Goal: Information Seeking & Learning: Learn about a topic

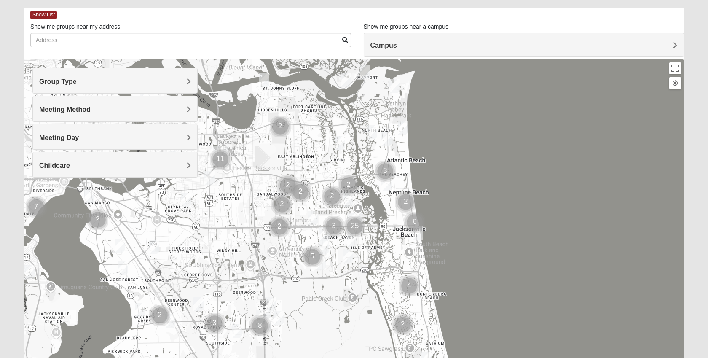
scroll to position [36, 0]
click at [137, 77] on div "Group Type" at bounding box center [115, 81] width 164 height 25
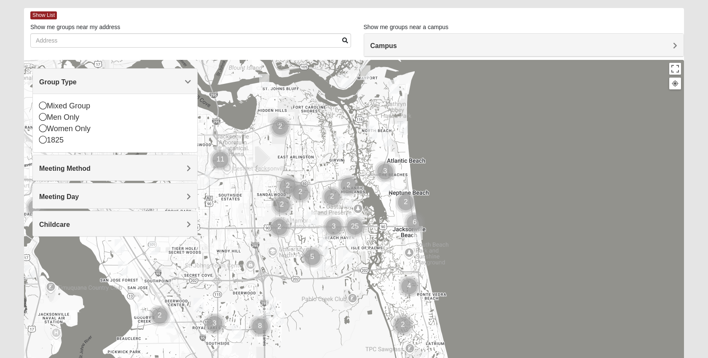
click at [137, 77] on div "Group Type" at bounding box center [115, 81] width 164 height 25
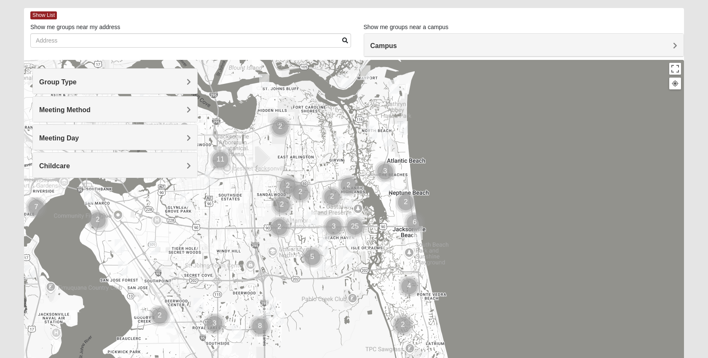
click at [130, 77] on div "Group Type" at bounding box center [115, 81] width 164 height 25
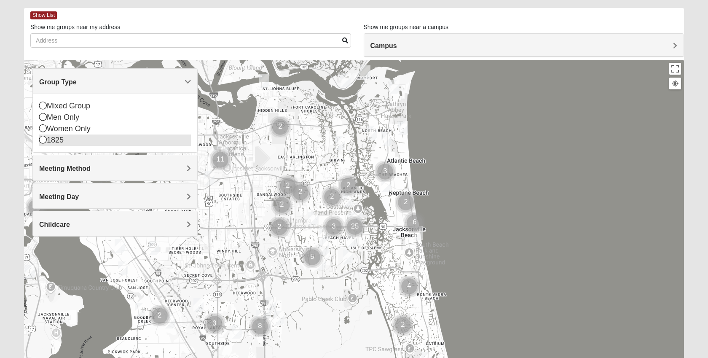
click at [55, 140] on div "1825" at bounding box center [115, 139] width 152 height 11
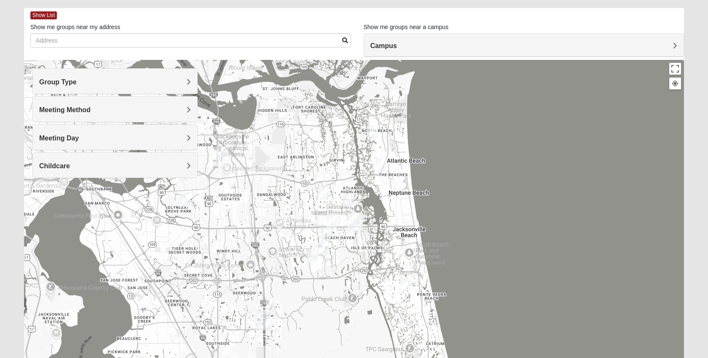
click at [141, 111] on h4 "Meeting Method" at bounding box center [115, 110] width 152 height 8
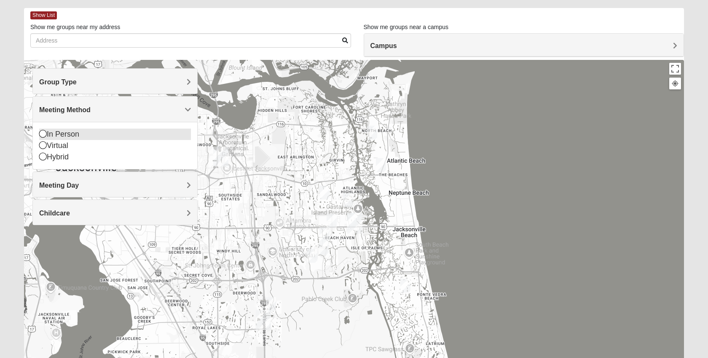
click at [69, 135] on div "In Person" at bounding box center [115, 134] width 152 height 11
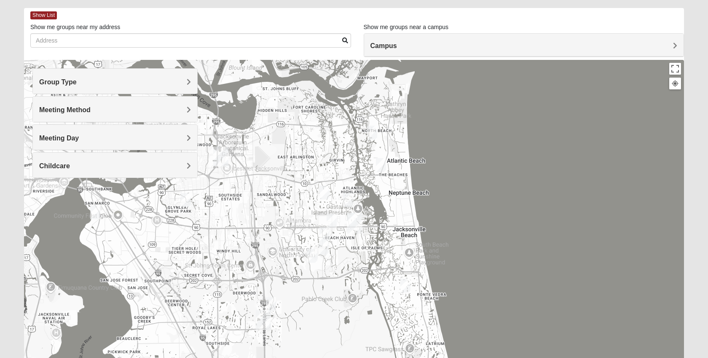
click at [128, 131] on div "Meeting Day" at bounding box center [115, 137] width 164 height 25
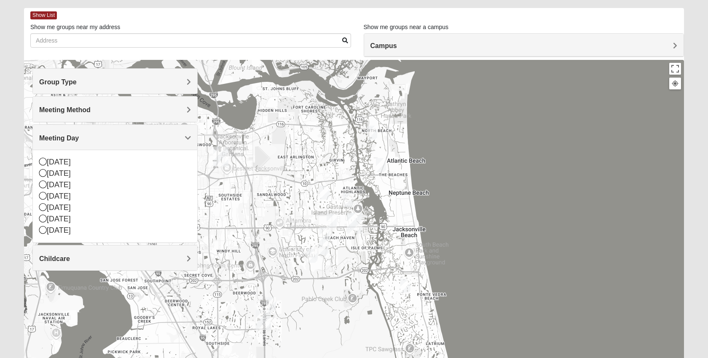
click at [127, 134] on h4 "Meeting Day" at bounding box center [115, 138] width 152 height 8
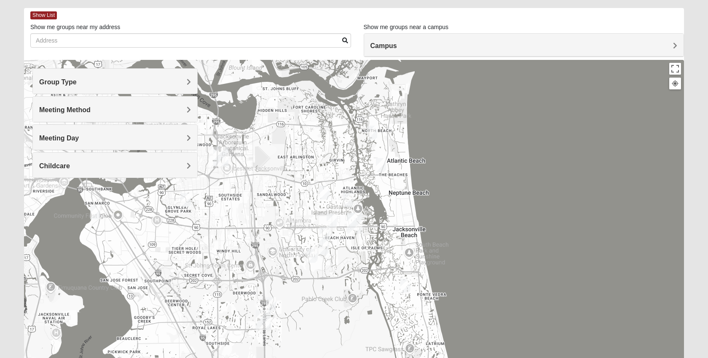
click at [120, 159] on div "Childcare" at bounding box center [115, 165] width 164 height 25
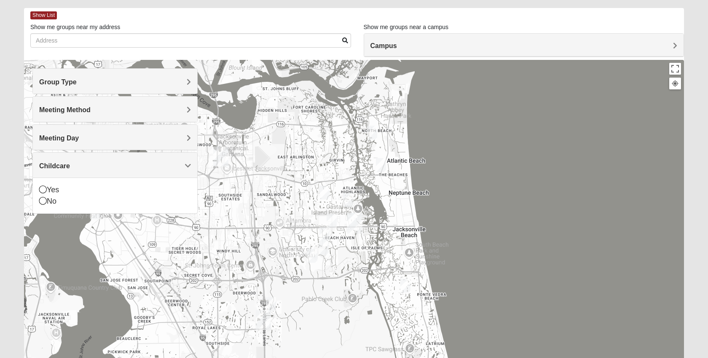
click at [120, 159] on div "Childcare" at bounding box center [115, 165] width 164 height 25
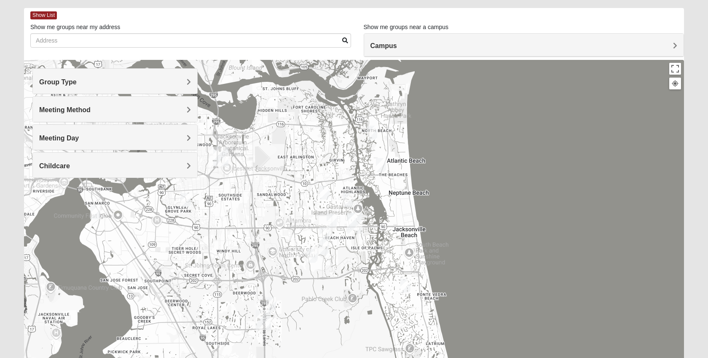
click at [121, 138] on h4 "Meeting Day" at bounding box center [115, 138] width 152 height 8
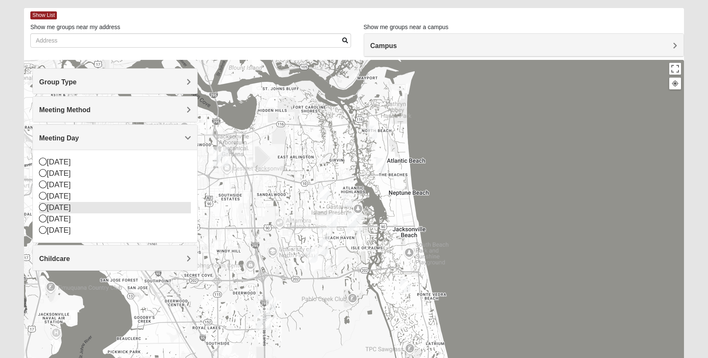
click at [60, 207] on div "[DATE]" at bounding box center [115, 207] width 152 height 11
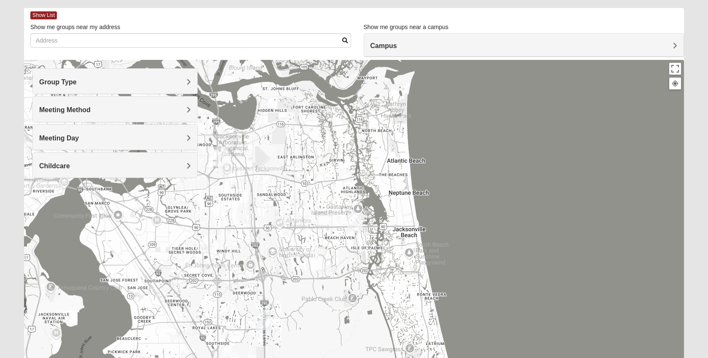
click at [77, 142] on div "Meeting Day" at bounding box center [115, 137] width 164 height 25
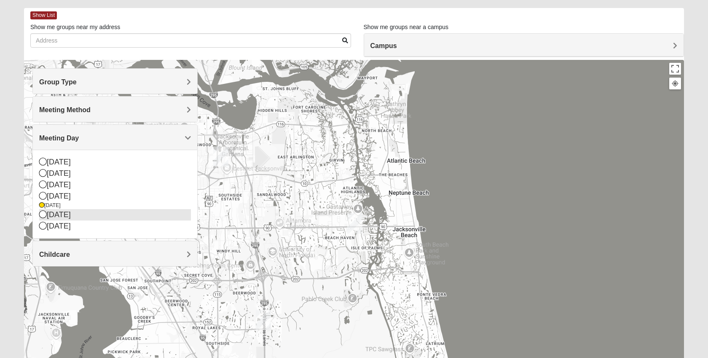
click at [62, 218] on div "[DATE]" at bounding box center [115, 214] width 152 height 11
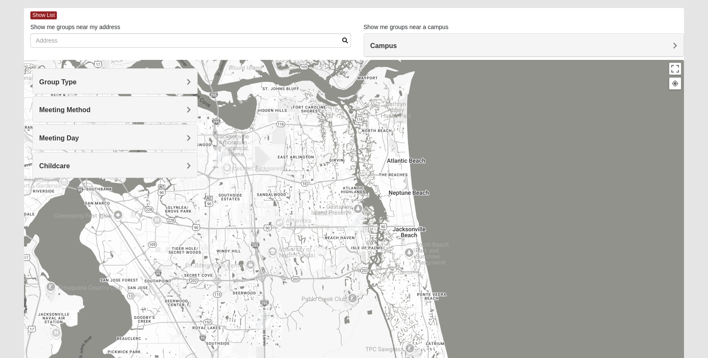
click at [105, 145] on div "Meeting Day" at bounding box center [115, 137] width 164 height 25
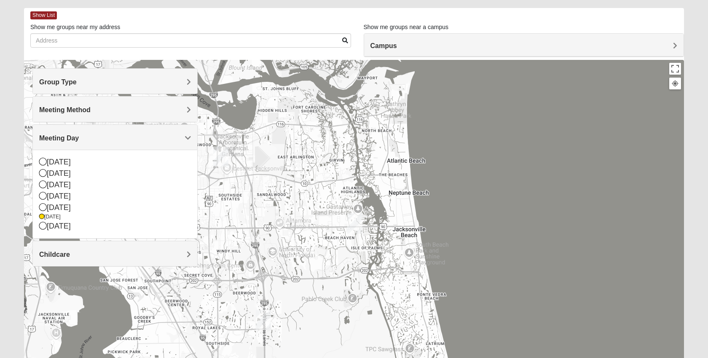
click at [107, 137] on h4 "Meeting Day" at bounding box center [115, 138] width 152 height 8
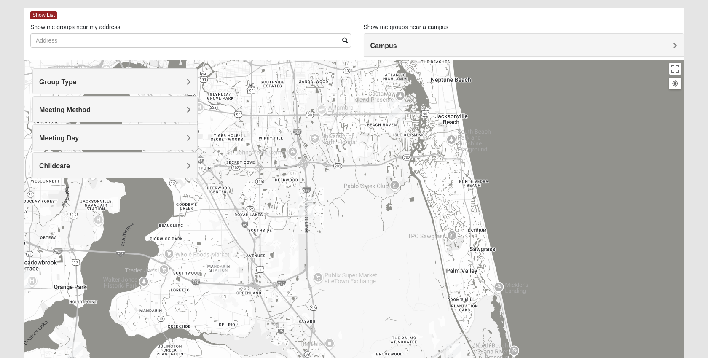
drag, startPoint x: 242, startPoint y: 223, endPoint x: 284, endPoint y: 108, distance: 121.8
click at [284, 108] on div at bounding box center [354, 228] width 660 height 337
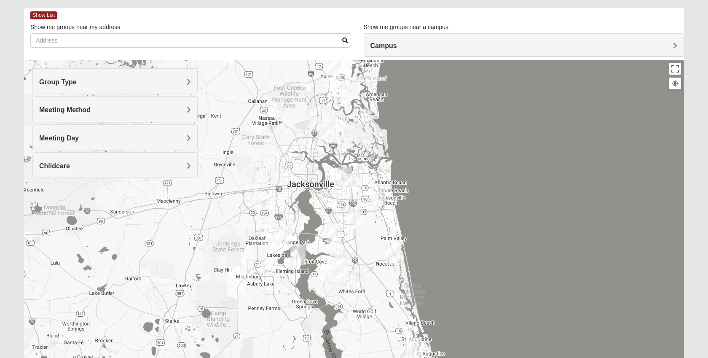
drag, startPoint x: 364, startPoint y: 183, endPoint x: 364, endPoint y: 203, distance: 20.7
click at [364, 203] on div at bounding box center [354, 228] width 660 height 337
click at [186, 141] on h4 "Meeting Day" at bounding box center [115, 138] width 152 height 8
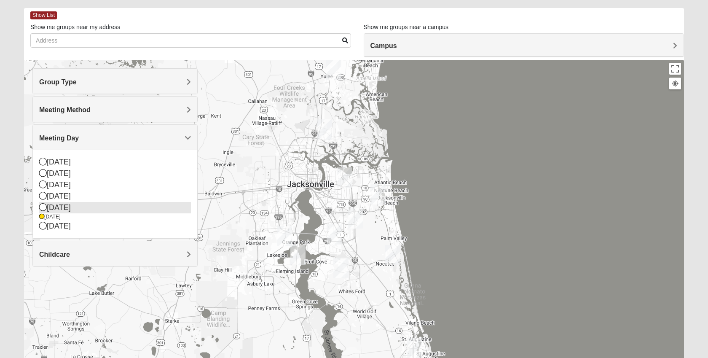
click at [75, 206] on div "[DATE]" at bounding box center [115, 207] width 152 height 11
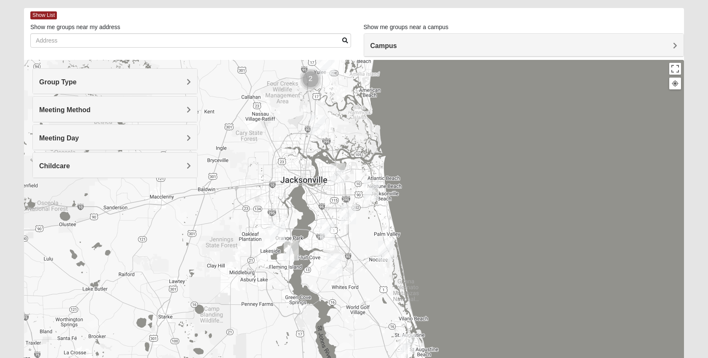
drag, startPoint x: 251, startPoint y: 258, endPoint x: 244, endPoint y: 257, distance: 7.4
click at [244, 257] on div at bounding box center [354, 228] width 660 height 337
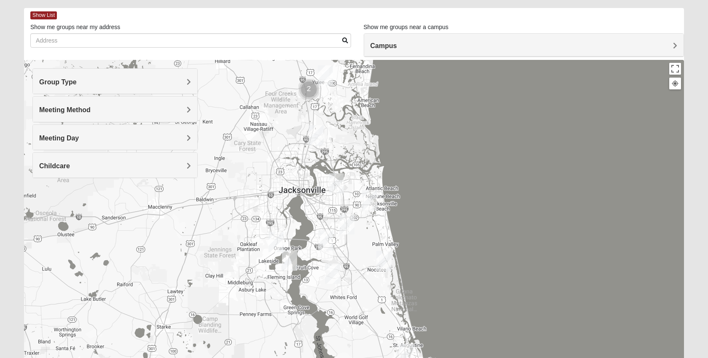
click at [311, 89] on img "Cluster of 2 groups" at bounding box center [308, 89] width 21 height 21
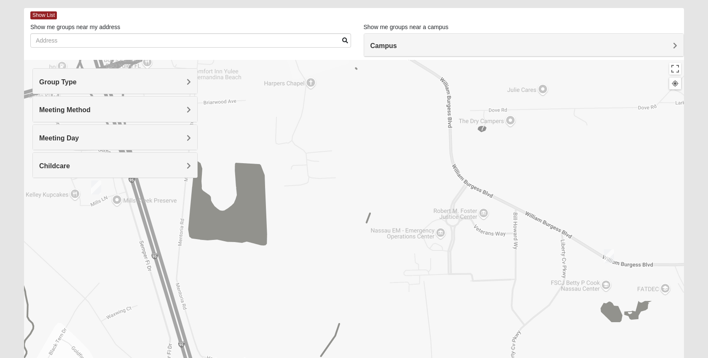
click at [610, 255] on img "1825 Mixed Miller 32097" at bounding box center [609, 256] width 10 height 14
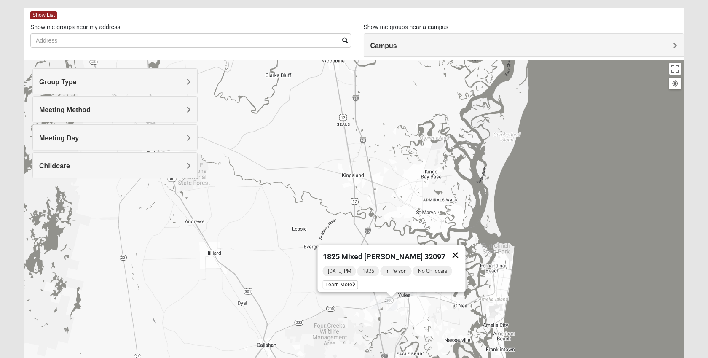
click at [458, 251] on button "Close" at bounding box center [456, 255] width 20 height 20
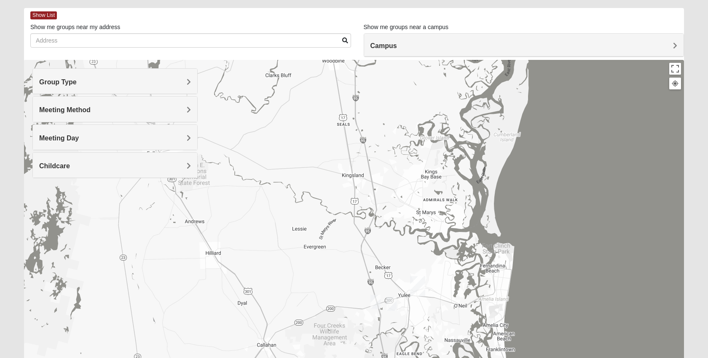
click at [419, 282] on img "Wildlight" at bounding box center [417, 286] width 15 height 20
click at [442, 241] on button "Close" at bounding box center [436, 249] width 20 height 20
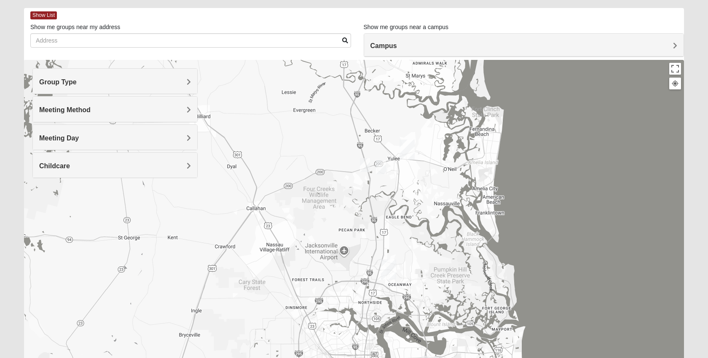
drag, startPoint x: 438, startPoint y: 295, endPoint x: 427, endPoint y: 156, distance: 139.5
click at [427, 156] on div at bounding box center [354, 228] width 660 height 337
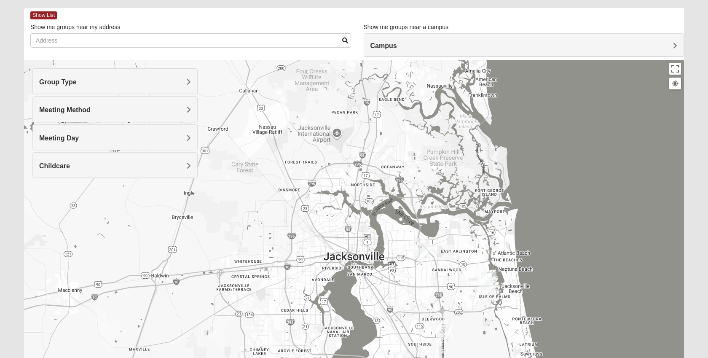
drag, startPoint x: 429, startPoint y: 195, endPoint x: 422, endPoint y: 78, distance: 117.4
click at [422, 78] on div at bounding box center [354, 228] width 660 height 337
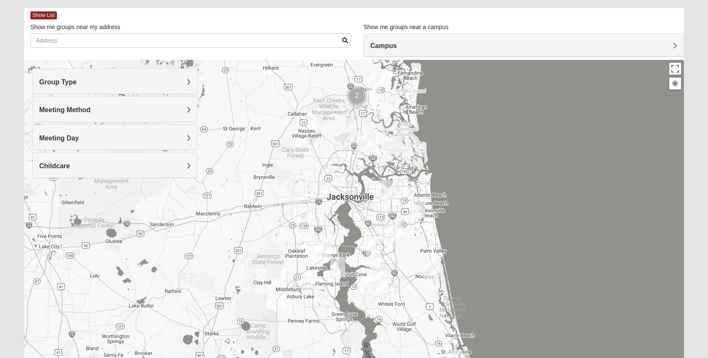
drag, startPoint x: 380, startPoint y: 251, endPoint x: 357, endPoint y: 204, distance: 52.0
click at [357, 204] on div at bounding box center [354, 228] width 660 height 337
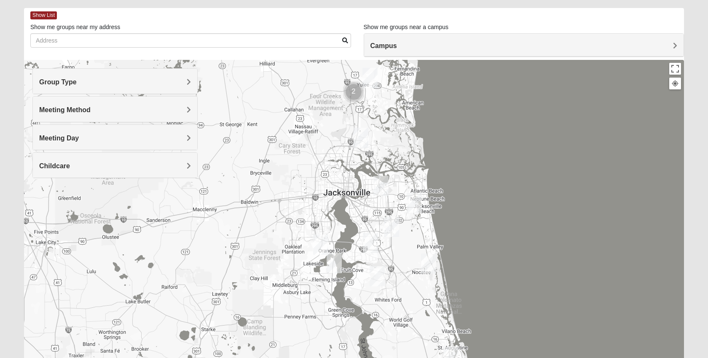
click at [110, 145] on div "Meeting Day" at bounding box center [115, 137] width 164 height 25
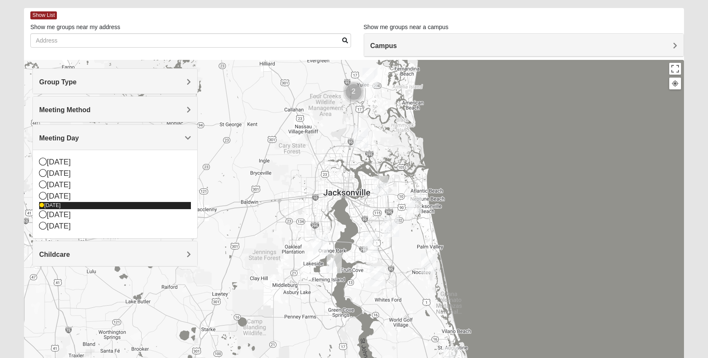
click at [56, 205] on div "[DATE]" at bounding box center [115, 205] width 152 height 7
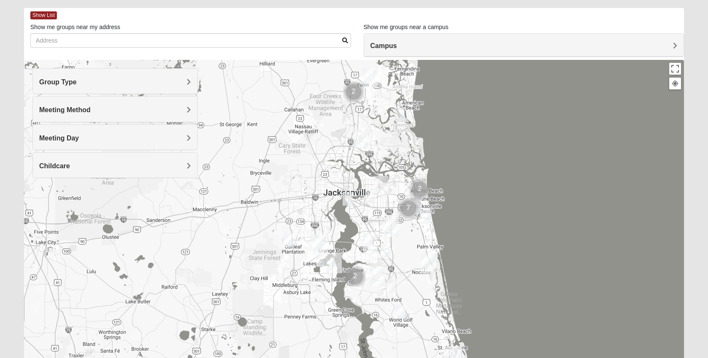
click at [118, 84] on h4 "Group Type" at bounding box center [115, 82] width 152 height 8
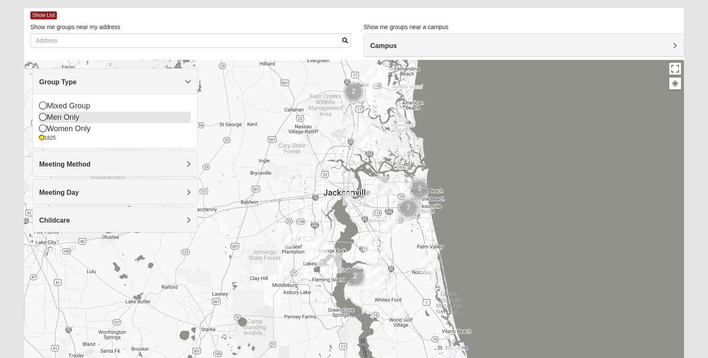
click at [80, 115] on div "Men Only" at bounding box center [115, 117] width 152 height 11
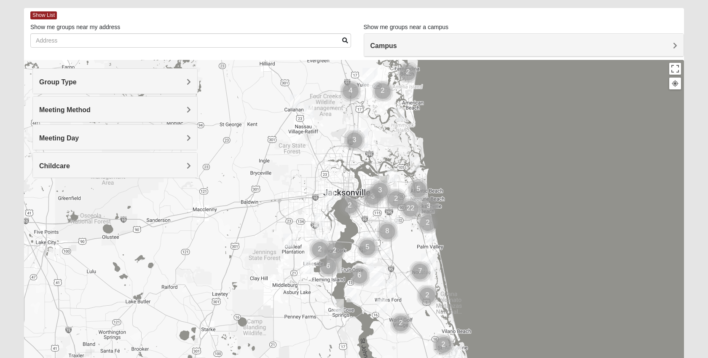
click at [108, 87] on div "Group Type" at bounding box center [115, 81] width 164 height 25
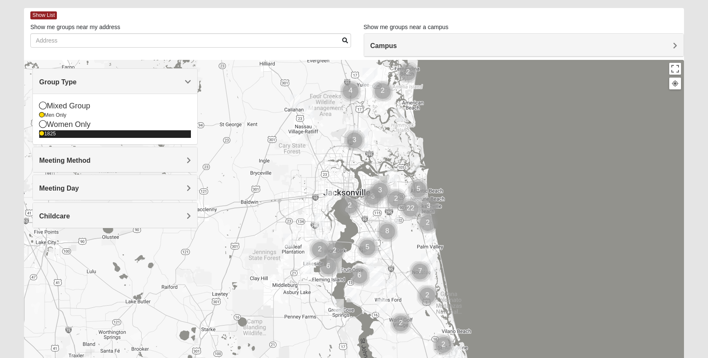
click at [48, 134] on div "1825" at bounding box center [115, 133] width 152 height 7
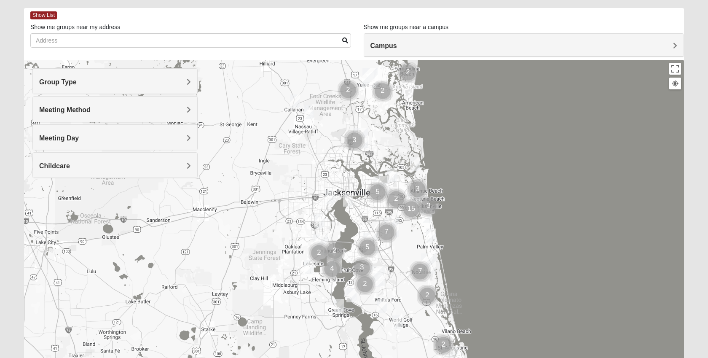
click at [103, 86] on div "Group Type" at bounding box center [115, 81] width 164 height 25
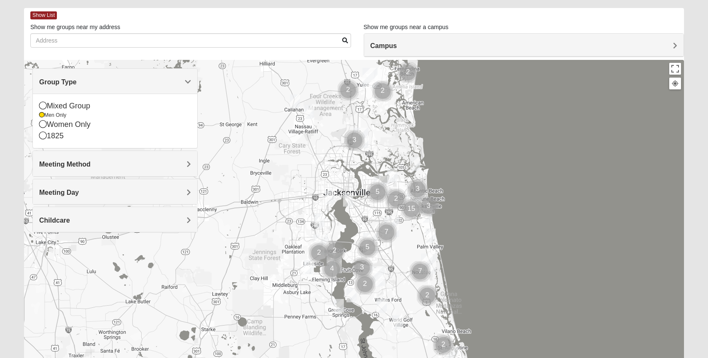
click at [103, 84] on h4 "Group Type" at bounding box center [115, 82] width 152 height 8
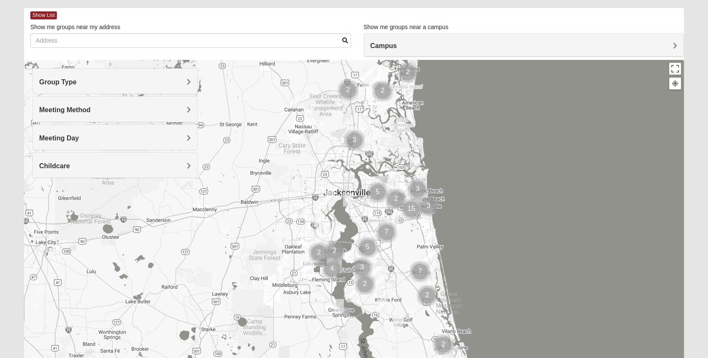
click at [89, 112] on span "Meeting Method" at bounding box center [64, 109] width 51 height 7
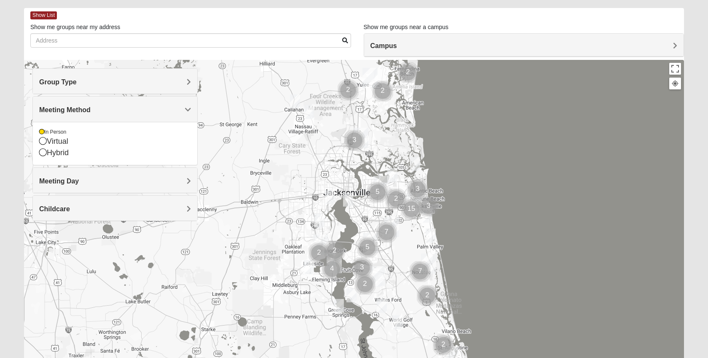
click at [90, 111] on span "Meeting Method" at bounding box center [64, 109] width 51 height 7
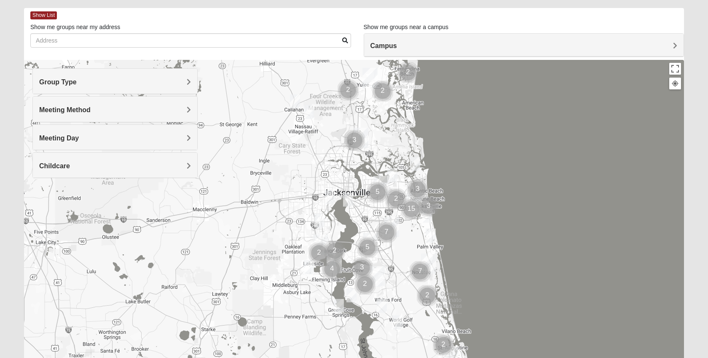
click at [85, 136] on h4 "Meeting Day" at bounding box center [115, 138] width 152 height 8
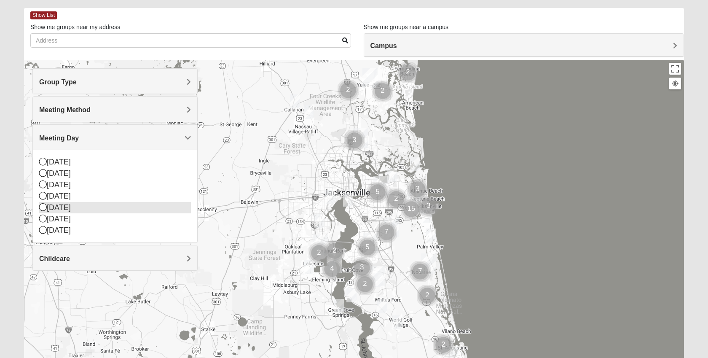
click at [59, 208] on div "[DATE]" at bounding box center [115, 207] width 152 height 11
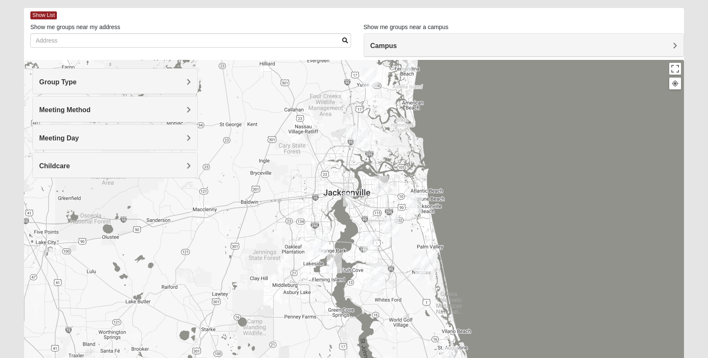
click at [83, 137] on h4 "Meeting Day" at bounding box center [115, 138] width 152 height 8
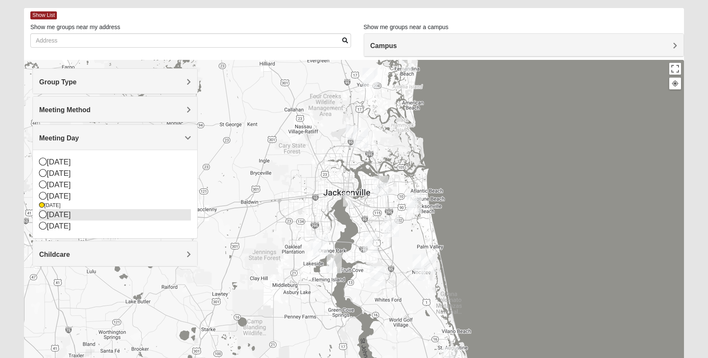
click at [58, 215] on div "[DATE]" at bounding box center [115, 214] width 152 height 11
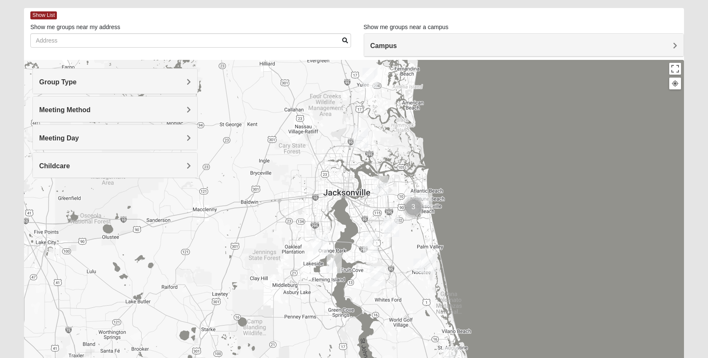
click at [99, 142] on div "Meeting Day" at bounding box center [115, 137] width 164 height 25
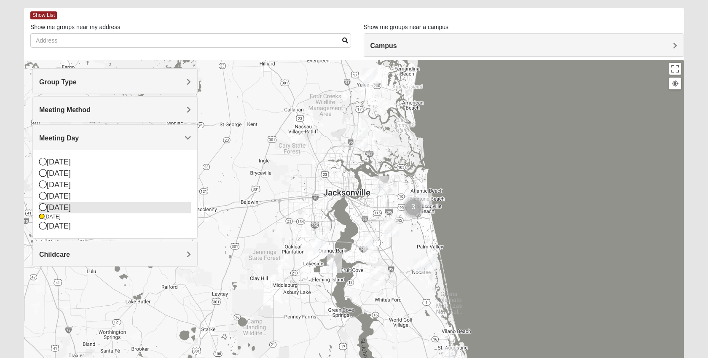
click at [60, 207] on div "[DATE]" at bounding box center [115, 207] width 152 height 11
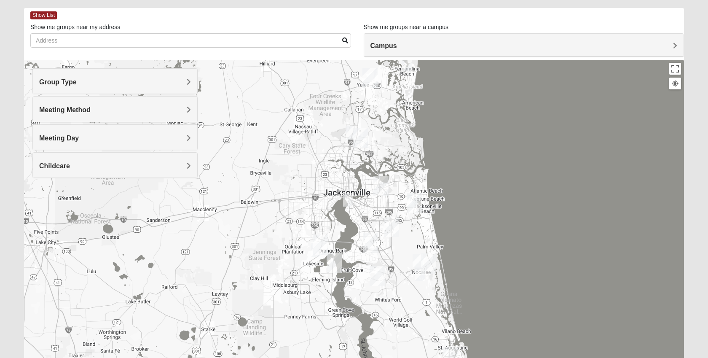
click at [149, 109] on h4 "Meeting Method" at bounding box center [115, 110] width 152 height 8
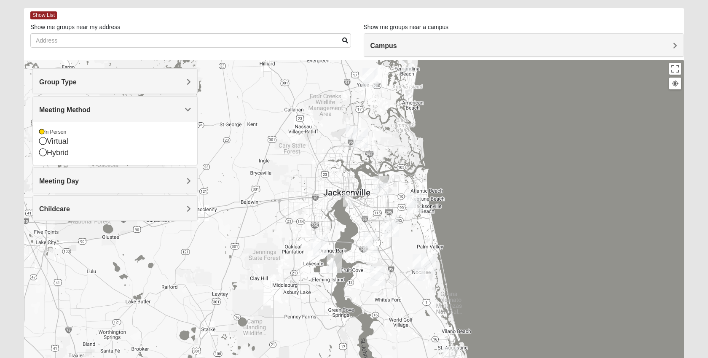
click at [149, 109] on h4 "Meeting Method" at bounding box center [115, 110] width 152 height 8
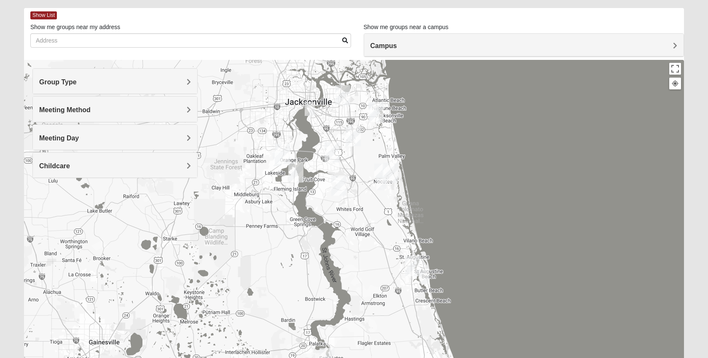
drag, startPoint x: 428, startPoint y: 155, endPoint x: 390, endPoint y: 66, distance: 97.2
click at [390, 66] on div at bounding box center [354, 228] width 660 height 337
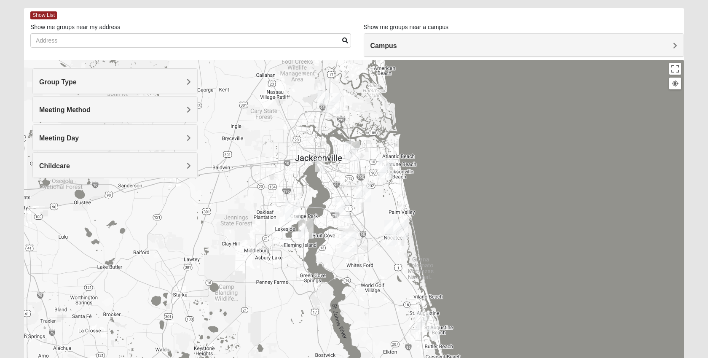
drag, startPoint x: 415, startPoint y: 251, endPoint x: 425, endPoint y: 306, distance: 56.1
click at [425, 306] on div at bounding box center [354, 228] width 660 height 337
click at [433, 336] on img "Mens Day/Nettles 32080" at bounding box center [434, 334] width 10 height 14
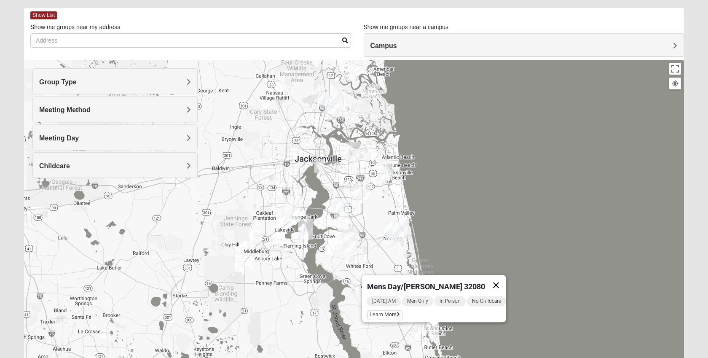
click at [499, 280] on button "Close" at bounding box center [496, 285] width 20 height 20
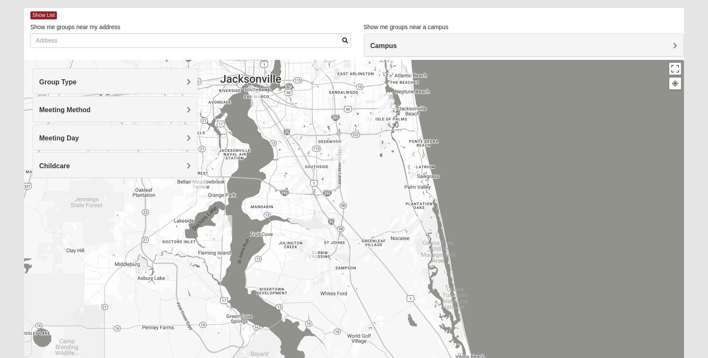
click at [397, 220] on img "Mens Greer/Mayers 32081" at bounding box center [394, 223] width 10 height 14
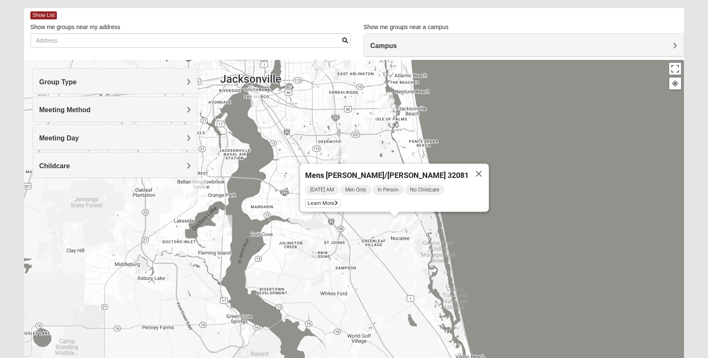
click at [397, 248] on img "Mens Donohoe 32081" at bounding box center [398, 248] width 10 height 14
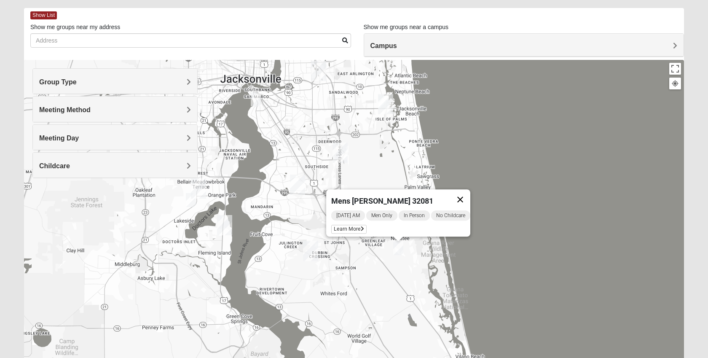
click at [470, 192] on button "Close" at bounding box center [460, 199] width 20 height 20
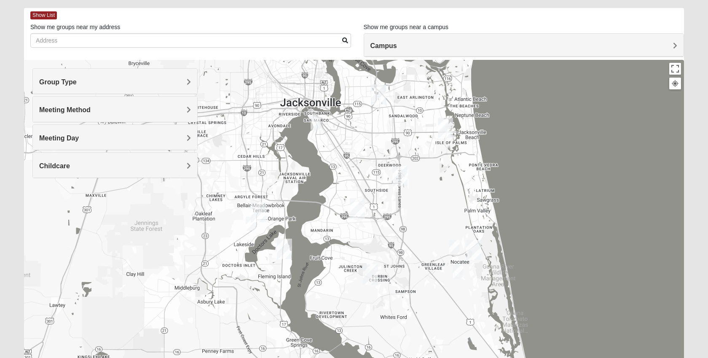
drag, startPoint x: 276, startPoint y: 207, endPoint x: 341, endPoint y: 231, distance: 69.5
click at [341, 231] on div at bounding box center [354, 228] width 660 height 337
click at [249, 222] on img "Mens Hughes 32073" at bounding box center [250, 223] width 10 height 14
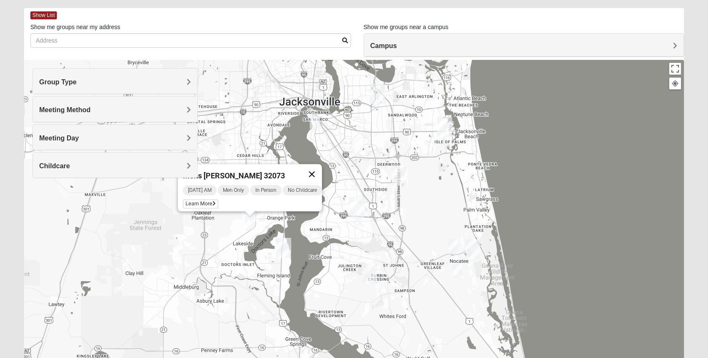
click at [318, 169] on button "Close" at bounding box center [312, 174] width 20 height 20
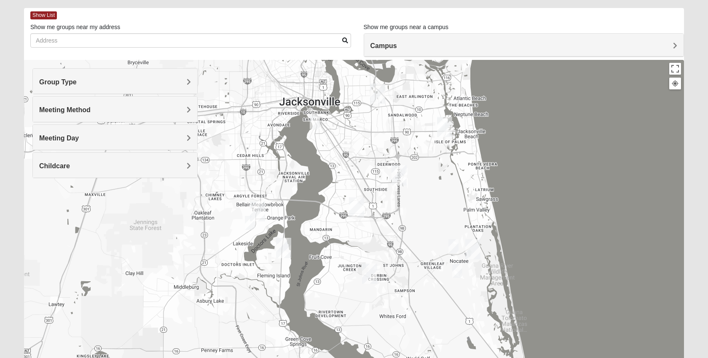
click at [317, 118] on img "Mens Enriquez 32207" at bounding box center [315, 122] width 10 height 14
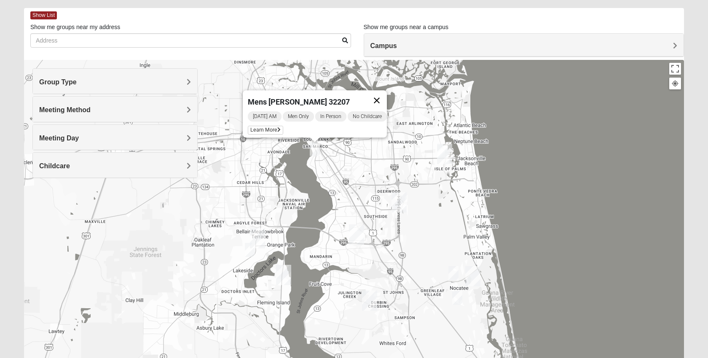
click at [381, 93] on button "Close" at bounding box center [377, 100] width 20 height 20
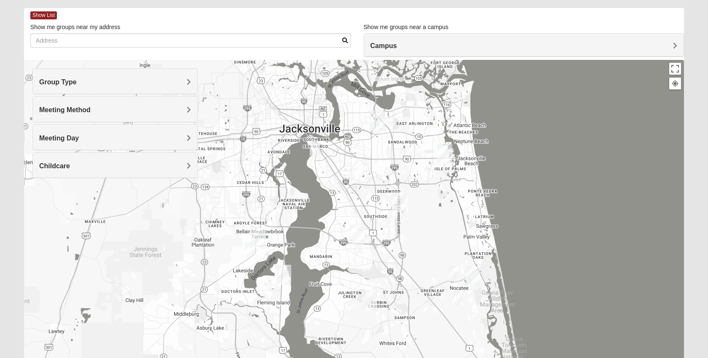
click at [441, 147] on img "San Pablo" at bounding box center [444, 154] width 15 height 20
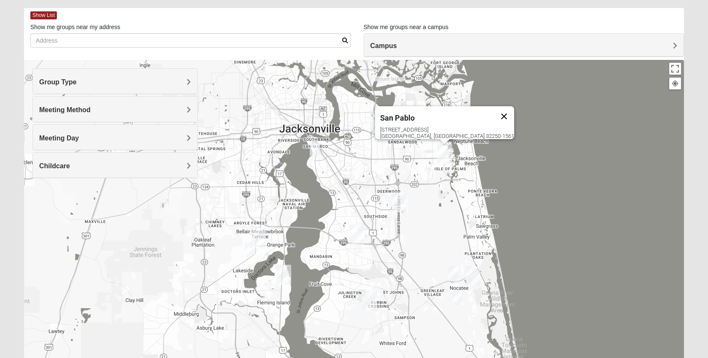
click at [494, 110] on button "Close" at bounding box center [504, 116] width 20 height 20
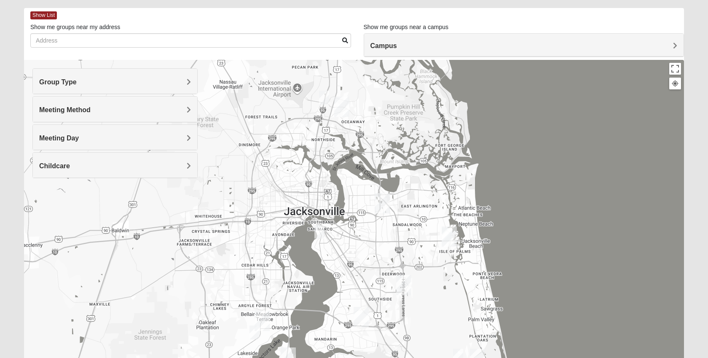
drag, startPoint x: 399, startPoint y: 136, endPoint x: 404, endPoint y: 220, distance: 84.0
click at [404, 220] on div at bounding box center [354, 228] width 660 height 337
click at [325, 98] on img "Mens Ziller 32218" at bounding box center [324, 97] width 10 height 14
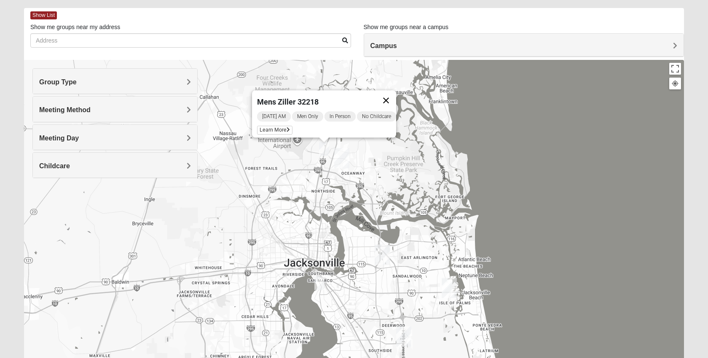
click at [389, 94] on button "Close" at bounding box center [386, 100] width 20 height 20
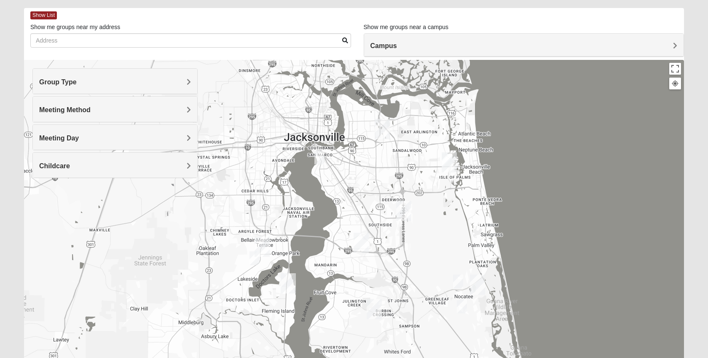
drag, startPoint x: 336, startPoint y: 263, endPoint x: 336, endPoint y: 135, distance: 127.3
click at [336, 135] on div at bounding box center [354, 228] width 660 height 337
click at [150, 134] on h4 "Meeting Day" at bounding box center [115, 138] width 152 height 8
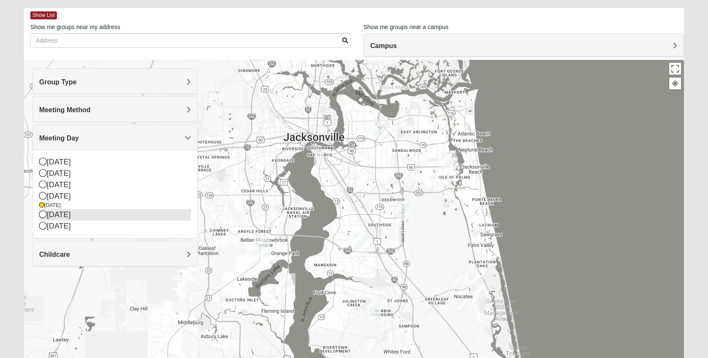
click at [55, 213] on div "[DATE]" at bounding box center [115, 214] width 152 height 11
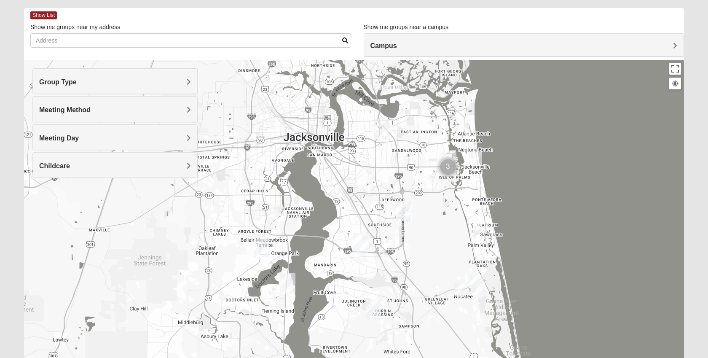
click at [482, 161] on img "Mens McLauchlan 32250" at bounding box center [477, 158] width 10 height 14
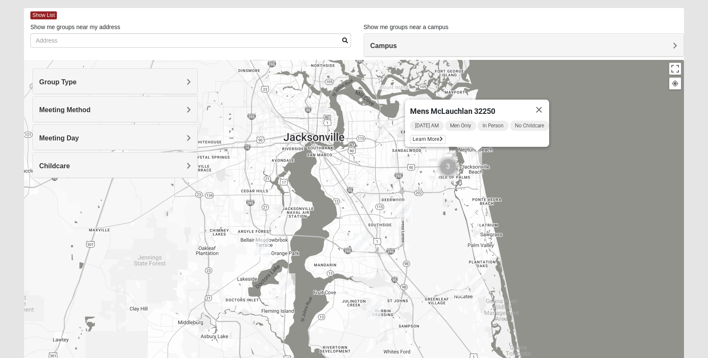
click at [460, 288] on img "Mens McCaffrey 32081" at bounding box center [459, 289] width 10 height 14
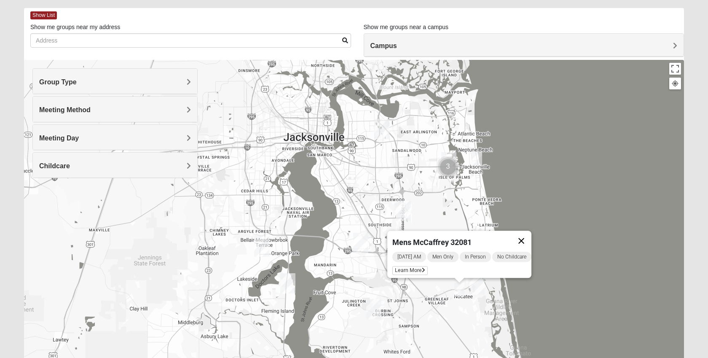
click at [522, 236] on button "Close" at bounding box center [521, 241] width 20 height 20
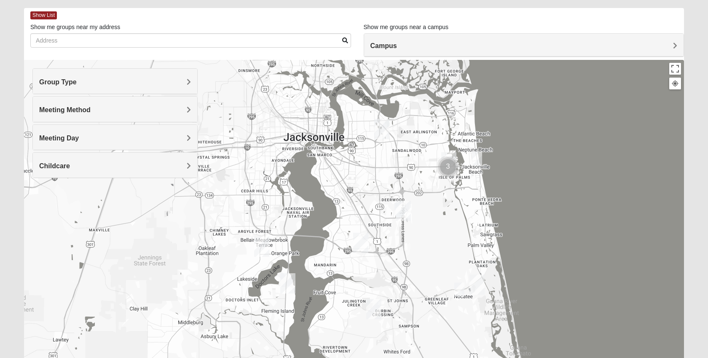
click at [395, 209] on img "On Campus Mens Ferguson 32256" at bounding box center [400, 210] width 10 height 14
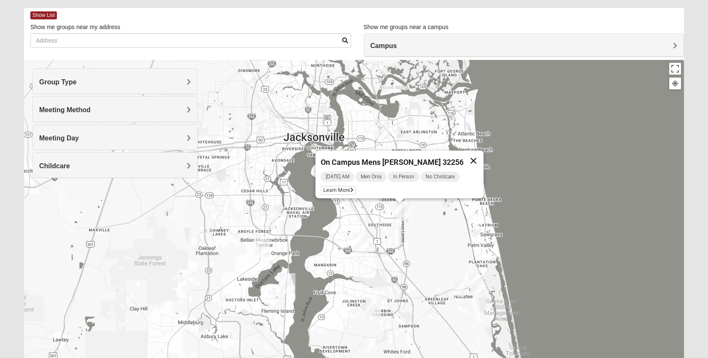
click at [464, 154] on button "Close" at bounding box center [474, 160] width 20 height 20
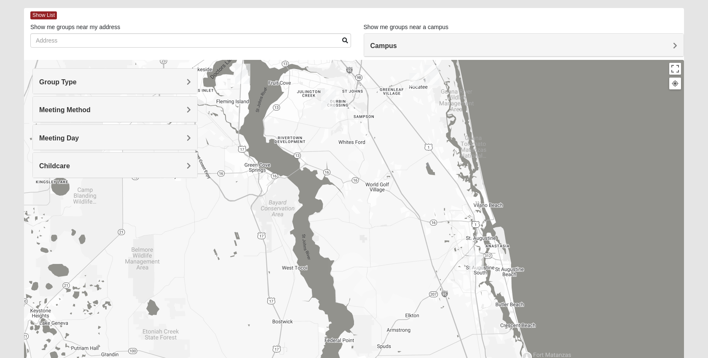
drag, startPoint x: 452, startPoint y: 246, endPoint x: 407, endPoint y: 36, distance: 215.1
click at [407, 36] on div "Show List Loading Groups Keywords Filter Additional Filters Campus [GEOGRAPHIC_…" at bounding box center [354, 202] width 660 height 389
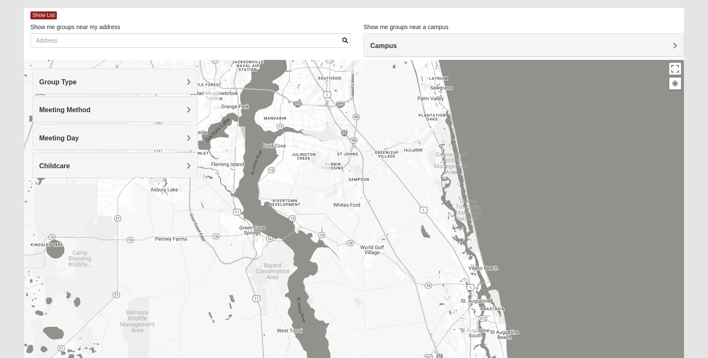
drag, startPoint x: 375, startPoint y: 131, endPoint x: 367, endPoint y: 339, distance: 208.4
click at [367, 339] on div at bounding box center [354, 228] width 660 height 337
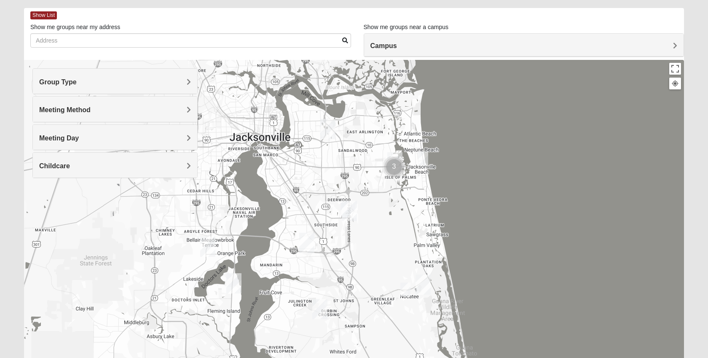
click at [393, 175] on img "Cluster of 3 groups" at bounding box center [394, 166] width 21 height 21
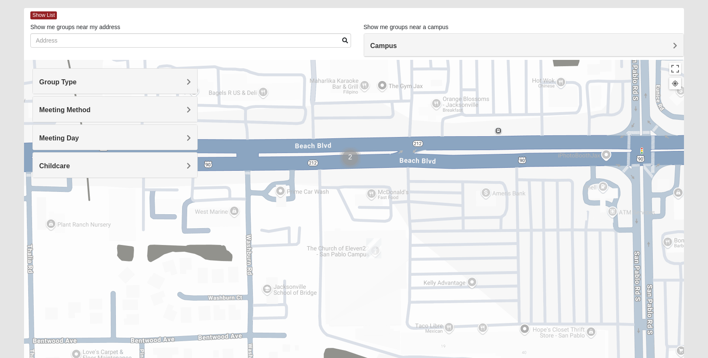
click at [349, 155] on img "Cluster of 2 groups" at bounding box center [350, 157] width 21 height 21
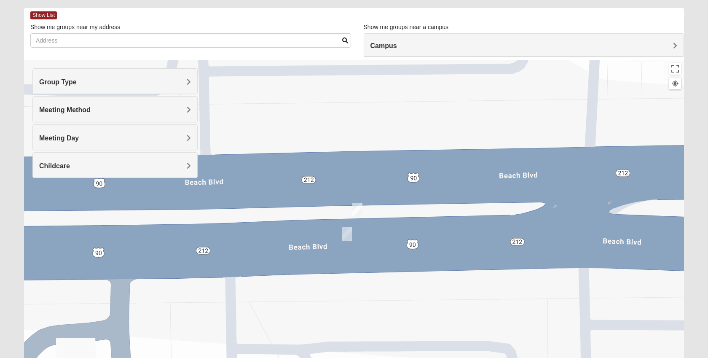
click at [359, 209] on img "On Campus Mens Smith 32250" at bounding box center [357, 210] width 10 height 14
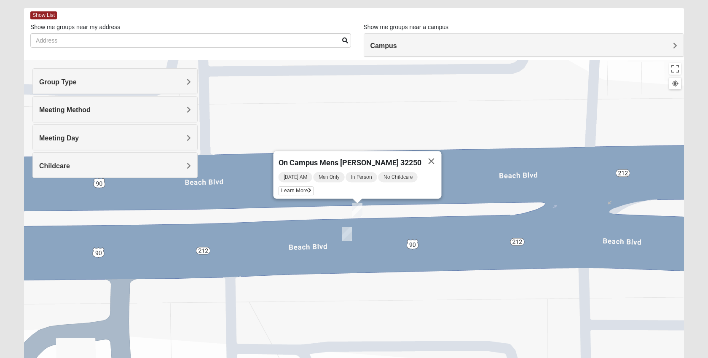
click at [346, 231] on img "On Campus Mens Pacetti 32250" at bounding box center [347, 234] width 10 height 14
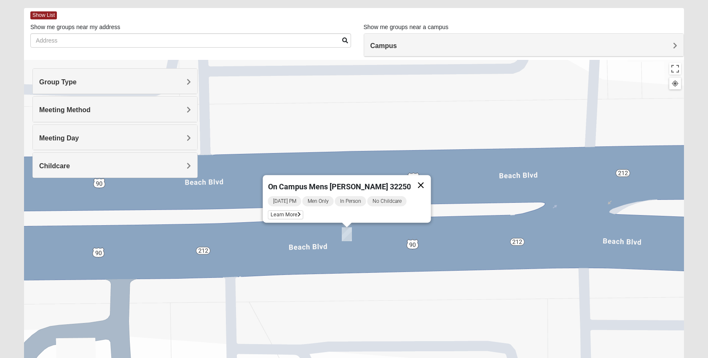
click at [411, 178] on button "Close" at bounding box center [421, 185] width 20 height 20
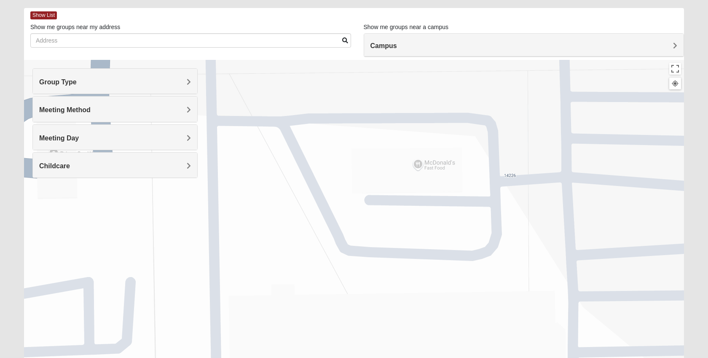
drag, startPoint x: 411, startPoint y: 266, endPoint x: 391, endPoint y: 32, distance: 234.4
click at [391, 32] on div "Show List Loading Groups Keywords Filter Additional Filters Campus [GEOGRAPHIC_…" at bounding box center [354, 202] width 660 height 389
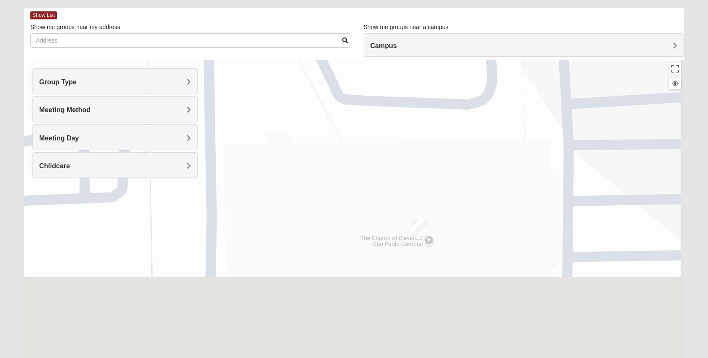
drag, startPoint x: 393, startPoint y: 201, endPoint x: 389, endPoint y: 37, distance: 164.0
click at [389, 37] on div "Show List Loading Groups Keywords Filter Additional Filters Campus [GEOGRAPHIC_…" at bounding box center [354, 202] width 660 height 389
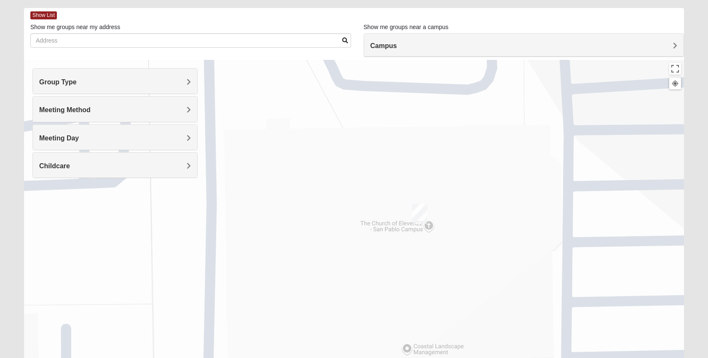
click at [413, 207] on img "San Pablo" at bounding box center [419, 214] width 15 height 20
click at [469, 167] on button "Close" at bounding box center [479, 176] width 20 height 20
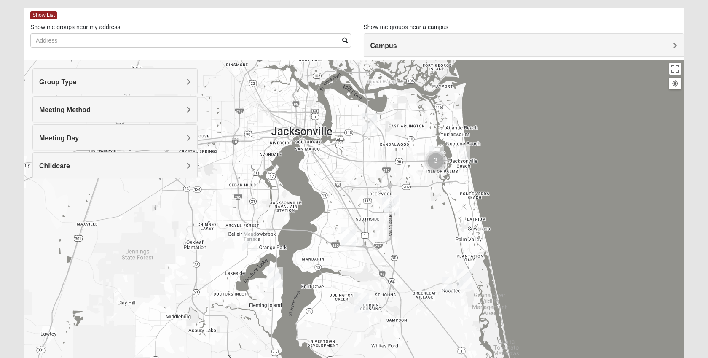
drag, startPoint x: 446, startPoint y: 253, endPoint x: 446, endPoint y: 231, distance: 21.9
click at [446, 231] on div at bounding box center [354, 228] width 660 height 337
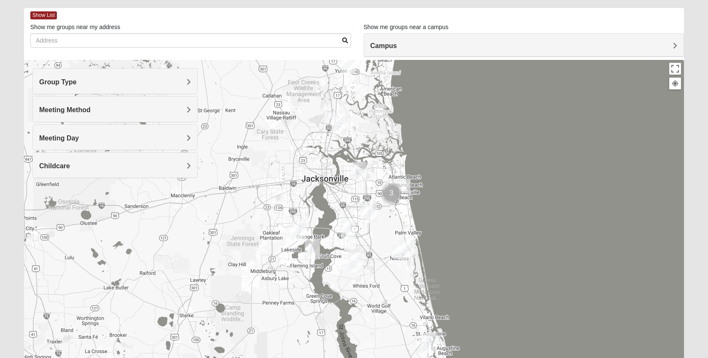
drag, startPoint x: 494, startPoint y: 239, endPoint x: 446, endPoint y: 234, distance: 49.2
click at [446, 234] on div at bounding box center [354, 228] width 660 height 337
click at [405, 183] on img "Mens McLauchlan 32250" at bounding box center [405, 186] width 10 height 14
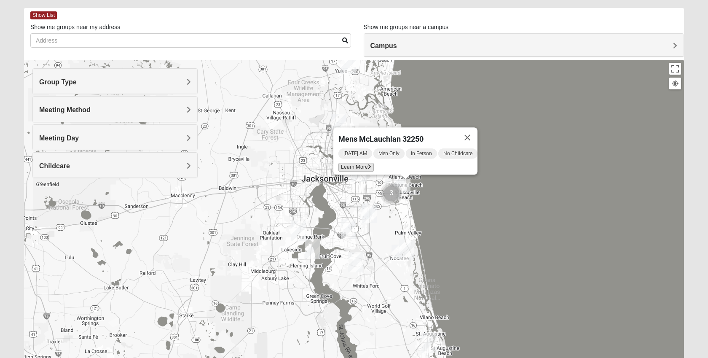
click at [360, 163] on span "Learn More" at bounding box center [355, 167] width 35 height 9
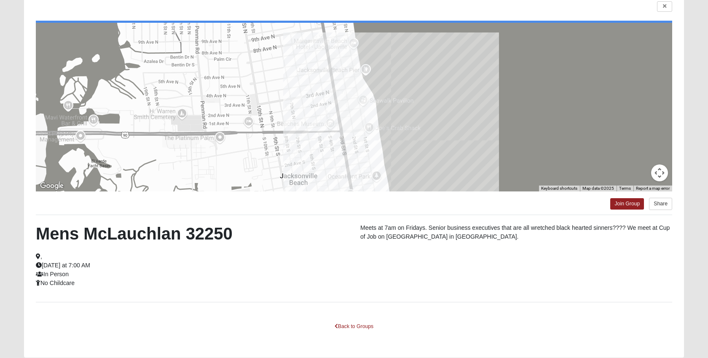
scroll to position [100, 0]
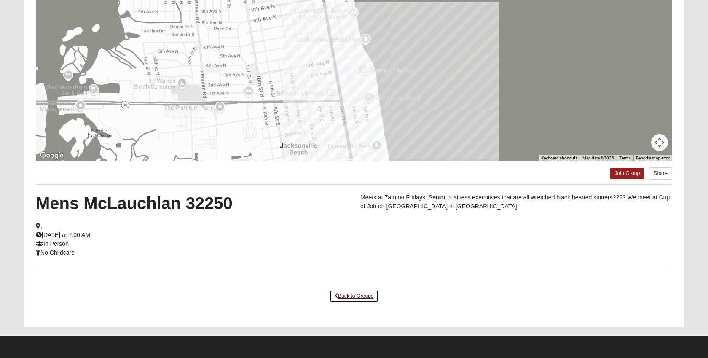
click at [343, 295] on link "Back to Groups" at bounding box center [354, 296] width 50 height 13
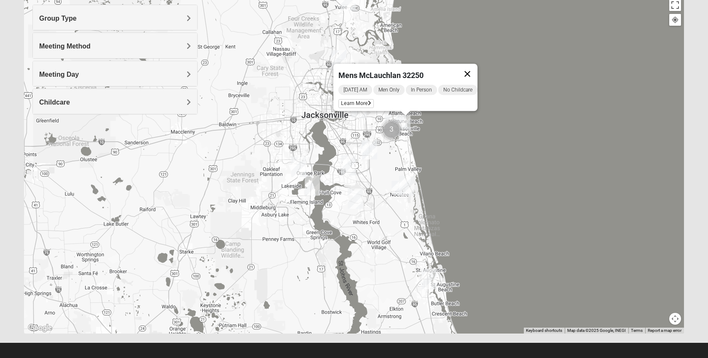
click at [469, 67] on button "Close" at bounding box center [467, 74] width 20 height 20
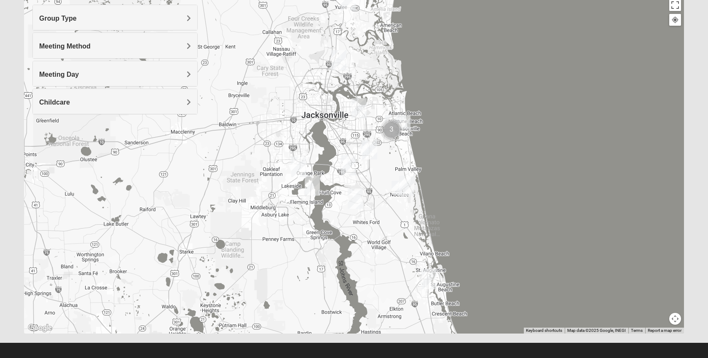
click at [395, 187] on img "Mens McCaffrey 32081" at bounding box center [397, 188] width 10 height 14
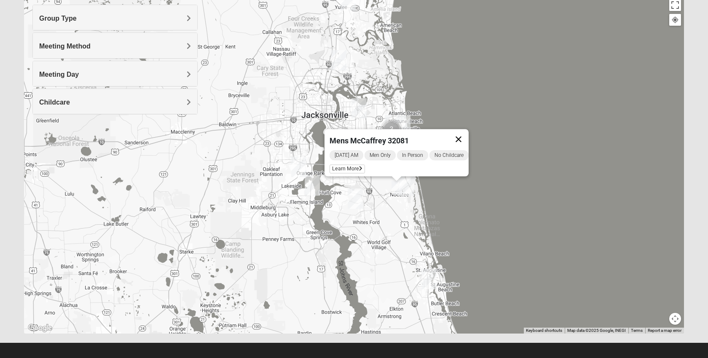
click at [464, 131] on button "Close" at bounding box center [458, 139] width 20 height 20
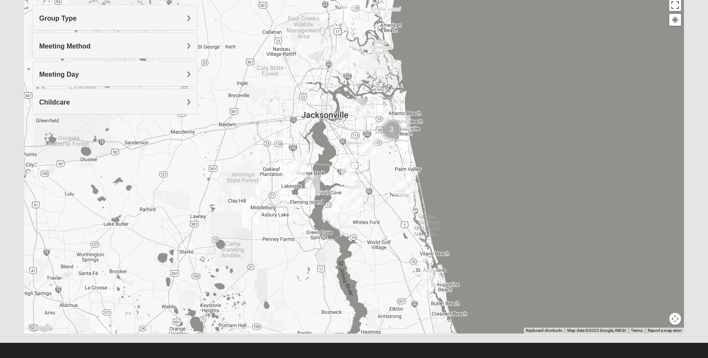
click at [118, 77] on h4 "Meeting Day" at bounding box center [115, 74] width 152 height 8
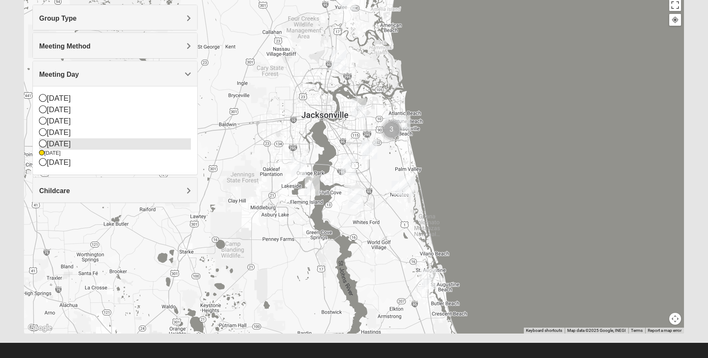
click at [68, 145] on div "[DATE]" at bounding box center [115, 143] width 152 height 11
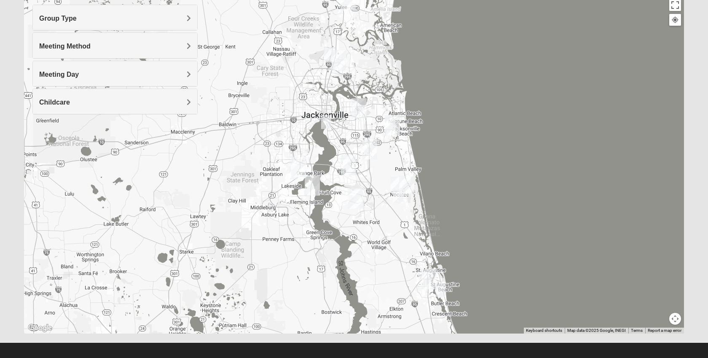
click at [326, 118] on img "Mens Enriquez 32207" at bounding box center [326, 122] width 10 height 14
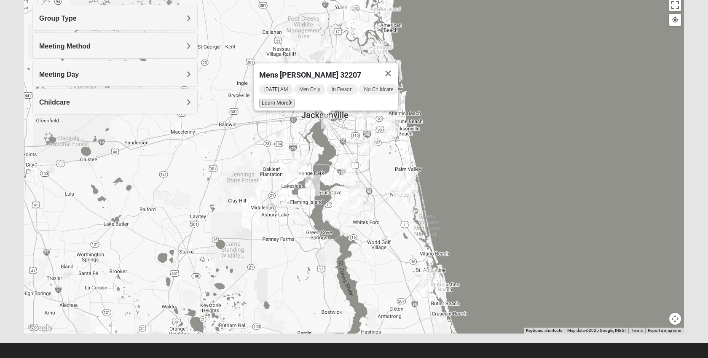
click at [285, 100] on span "Learn More" at bounding box center [276, 103] width 35 height 9
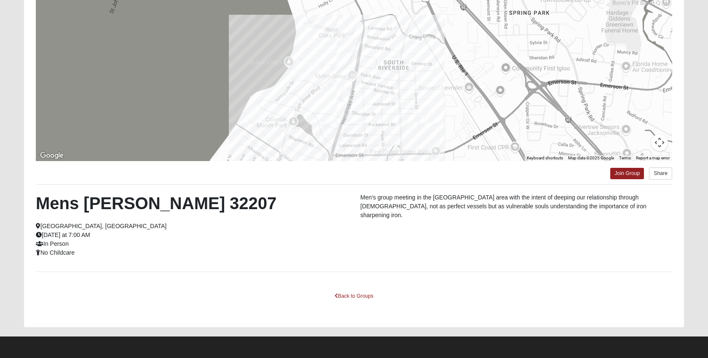
scroll to position [0, 0]
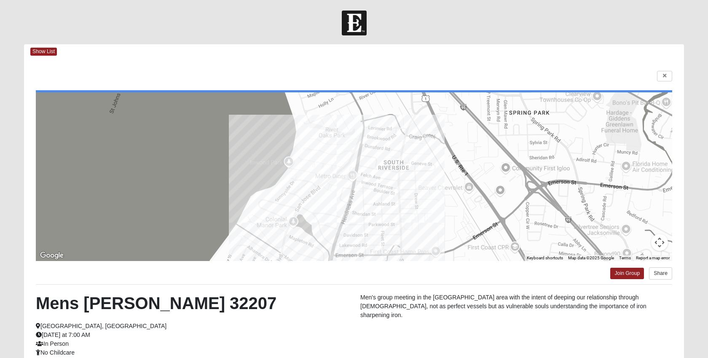
click at [351, 180] on div at bounding box center [354, 176] width 636 height 169
click at [52, 52] on span "Show List" at bounding box center [43, 52] width 27 height 8
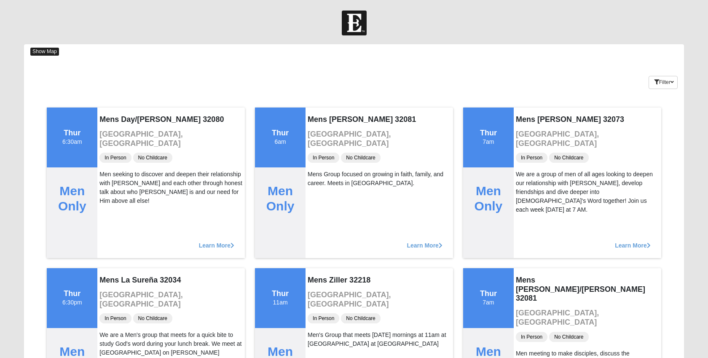
click at [53, 51] on span "Show Map" at bounding box center [44, 52] width 29 height 8
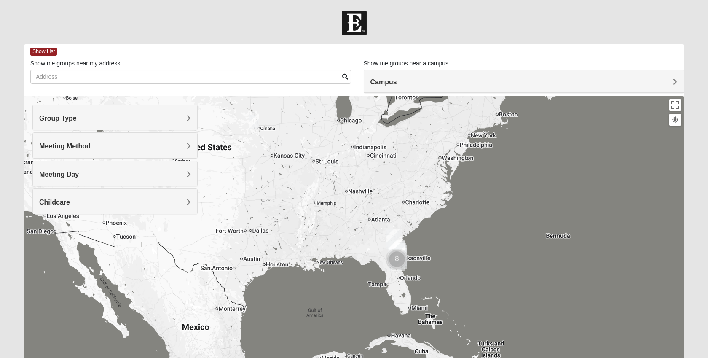
drag, startPoint x: 462, startPoint y: 334, endPoint x: 433, endPoint y: 264, distance: 75.6
click at [433, 264] on div at bounding box center [354, 264] width 660 height 337
click at [177, 115] on h4 "Group Type" at bounding box center [115, 118] width 152 height 8
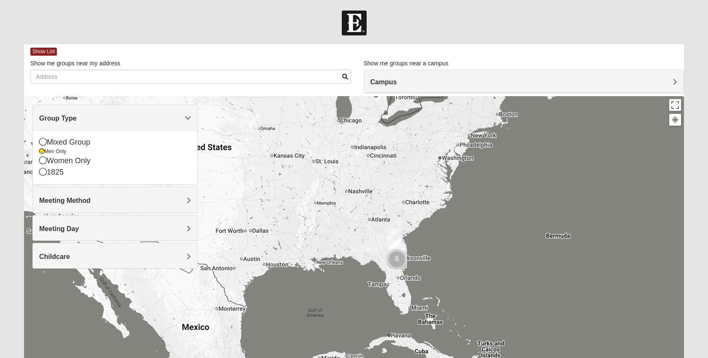
click at [177, 115] on h4 "Group Type" at bounding box center [115, 118] width 152 height 8
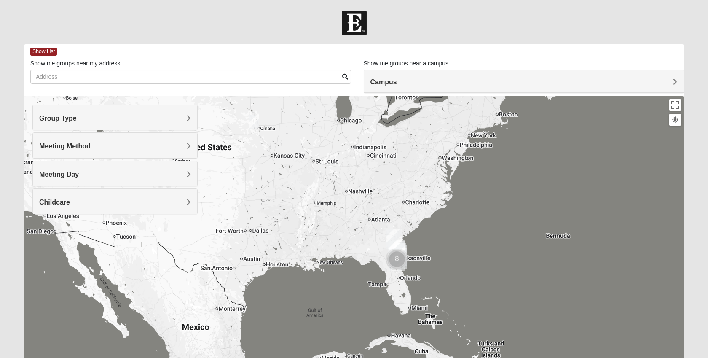
click at [176, 142] on h4 "Meeting Method" at bounding box center [115, 146] width 152 height 8
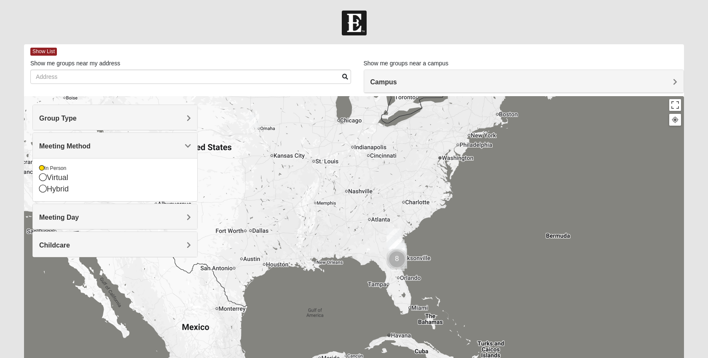
click at [176, 142] on h4 "Meeting Method" at bounding box center [115, 146] width 152 height 8
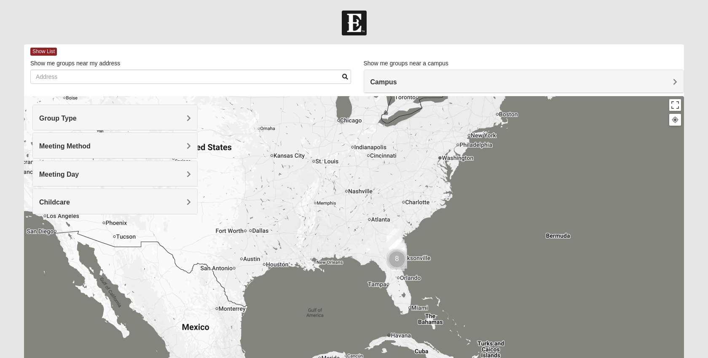
click at [164, 170] on h4 "Meeting Day" at bounding box center [115, 174] width 152 height 8
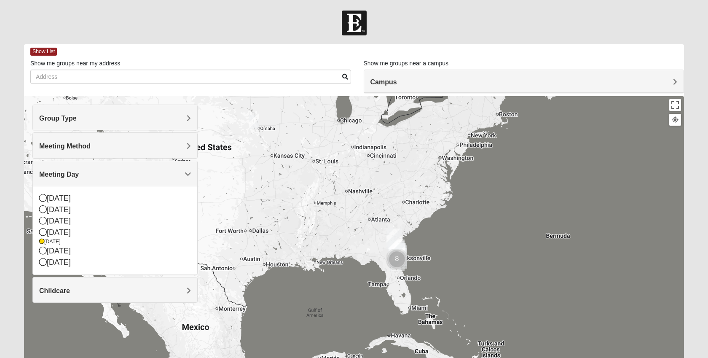
click at [164, 170] on h4 "Meeting Day" at bounding box center [115, 174] width 152 height 8
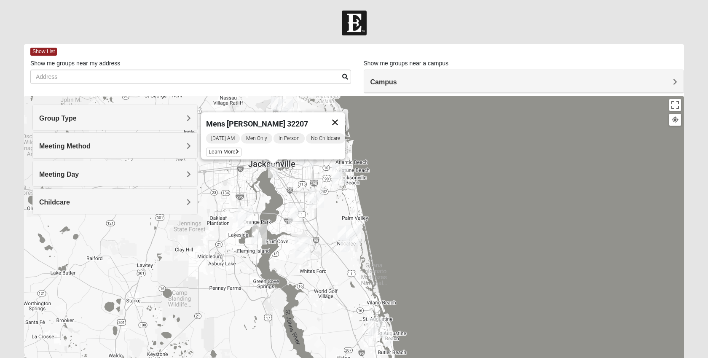
click at [341, 115] on button "Close" at bounding box center [335, 122] width 20 height 20
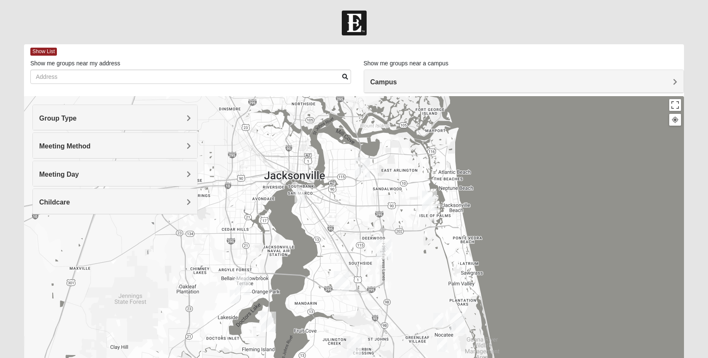
drag, startPoint x: 262, startPoint y: 228, endPoint x: 295, endPoint y: 248, distance: 38.2
click at [295, 248] on div at bounding box center [354, 264] width 660 height 337
click at [235, 296] on img "Mens Hughes 32073" at bounding box center [234, 296] width 10 height 14
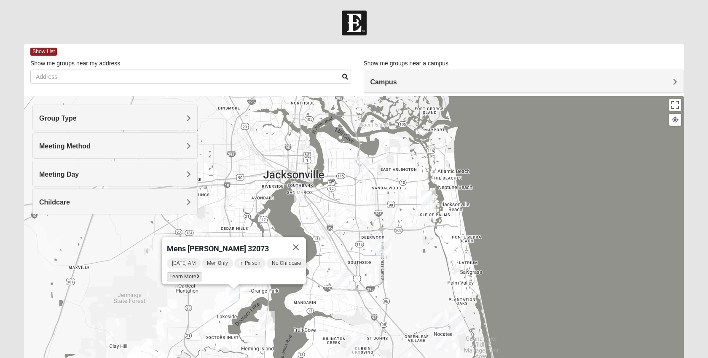
click at [189, 274] on span "Learn More" at bounding box center [184, 276] width 35 height 9
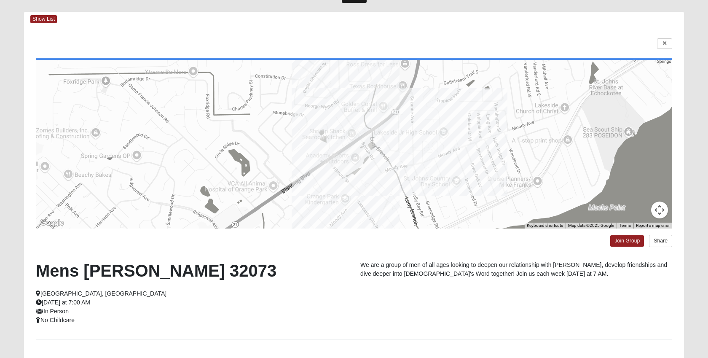
scroll to position [34, 0]
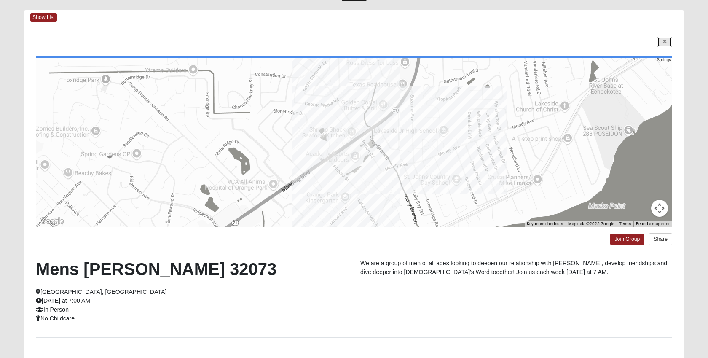
click at [662, 42] on link at bounding box center [664, 42] width 15 height 11
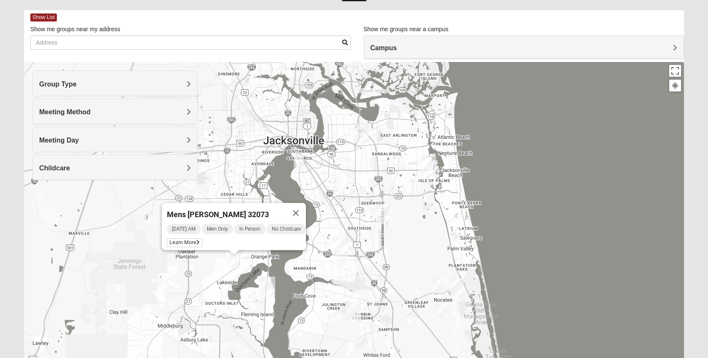
click at [349, 180] on div "Mens [PERSON_NAME] 32073 [DATE] AM Men Only In Person No Childcare Learn More" at bounding box center [354, 230] width 660 height 337
click at [297, 159] on img "Mens Enriquez 32207" at bounding box center [299, 161] width 10 height 14
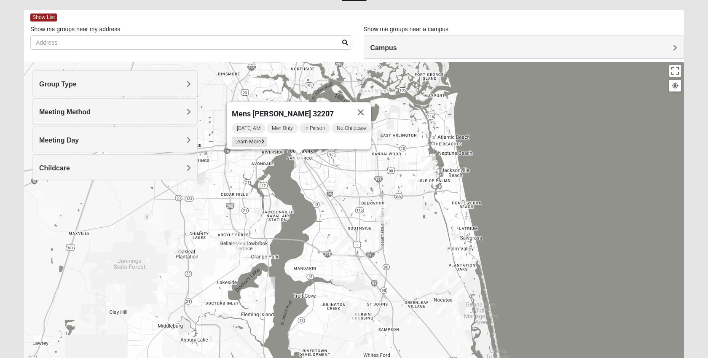
click at [249, 137] on span "Learn More" at bounding box center [249, 141] width 35 height 9
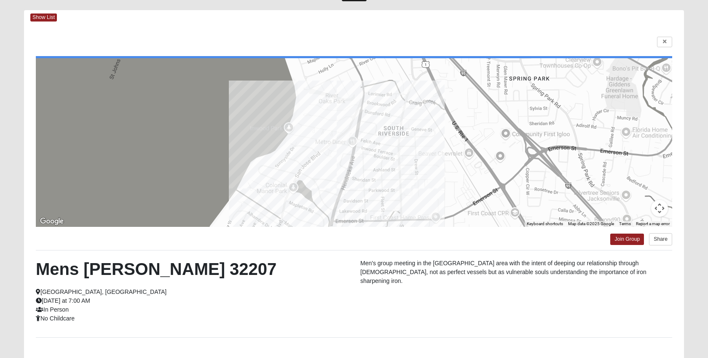
click at [654, 44] on div at bounding box center [354, 42] width 636 height 11
click at [662, 44] on link at bounding box center [664, 42] width 15 height 11
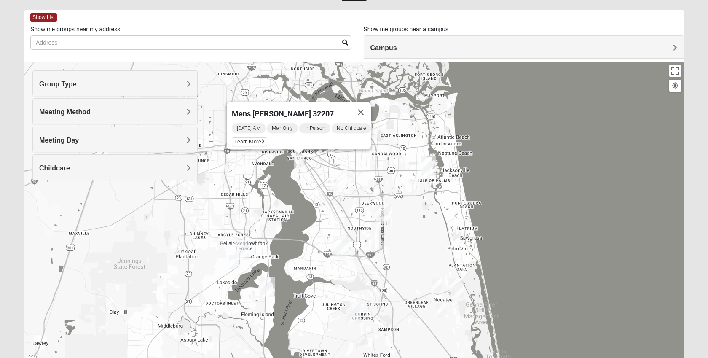
click at [429, 164] on img "San Pablo" at bounding box center [428, 166] width 15 height 20
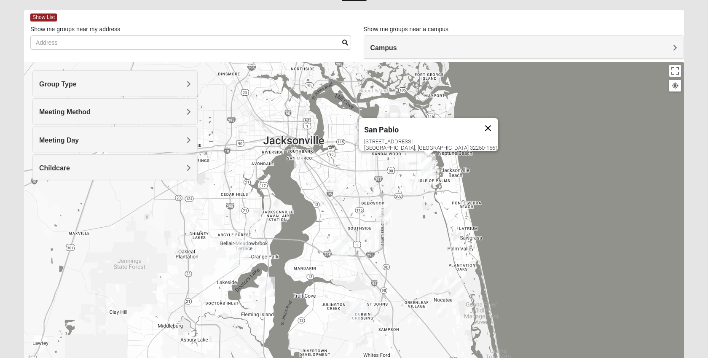
click at [478, 124] on button "Close" at bounding box center [488, 128] width 20 height 20
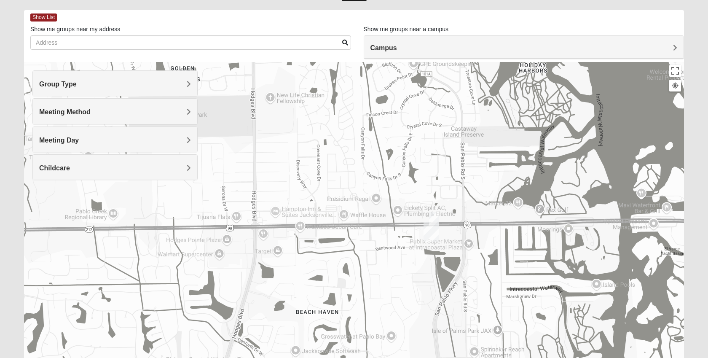
click at [431, 214] on img "Mens Hartley/Vail 32250" at bounding box center [434, 219] width 10 height 14
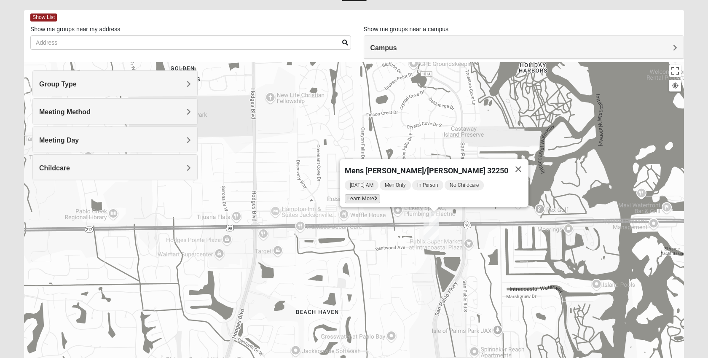
click at [380, 195] on span "Learn More" at bounding box center [362, 198] width 35 height 9
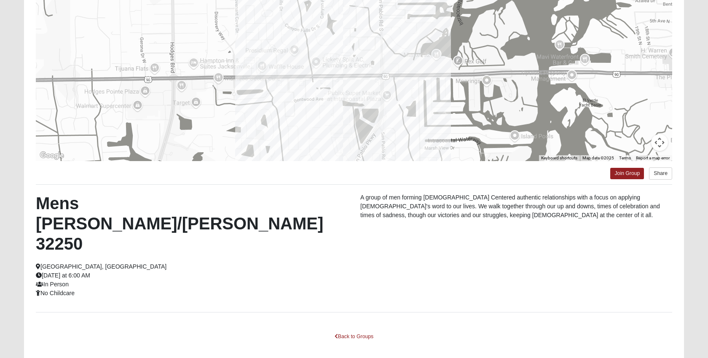
scroll to position [0, 0]
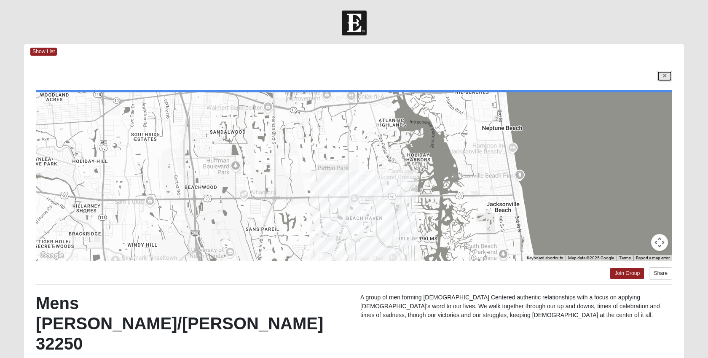
click at [659, 72] on link at bounding box center [664, 76] width 15 height 11
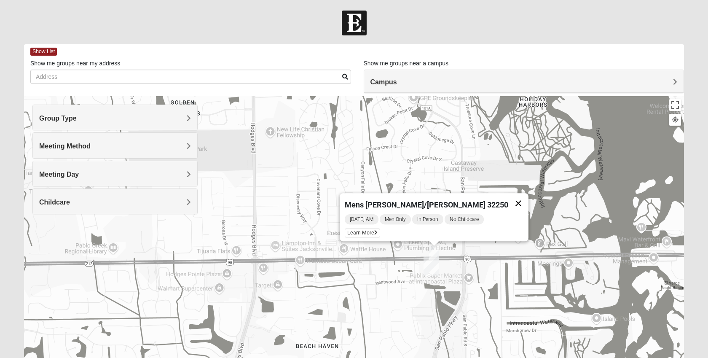
click at [508, 195] on button "Close" at bounding box center [518, 203] width 20 height 20
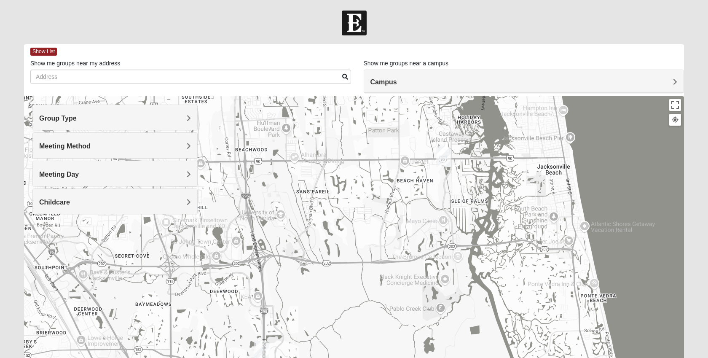
drag, startPoint x: 396, startPoint y: 296, endPoint x: 440, endPoint y: 173, distance: 130.9
click at [442, 172] on div at bounding box center [354, 264] width 660 height 337
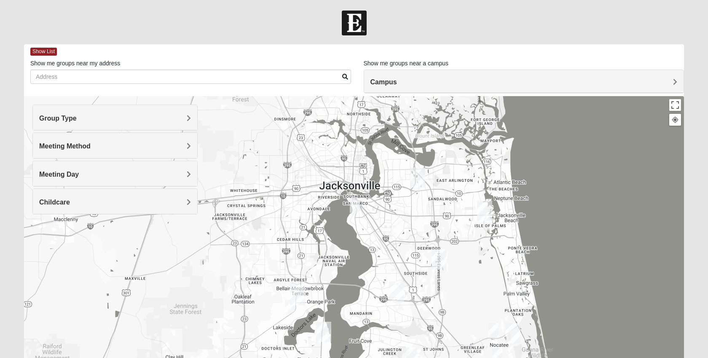
drag, startPoint x: 372, startPoint y: 166, endPoint x: 413, endPoint y: 214, distance: 63.4
click at [413, 214] on div at bounding box center [354, 264] width 660 height 337
click at [355, 29] on img at bounding box center [354, 23] width 25 height 25
